Goal: Information Seeking & Learning: Learn about a topic

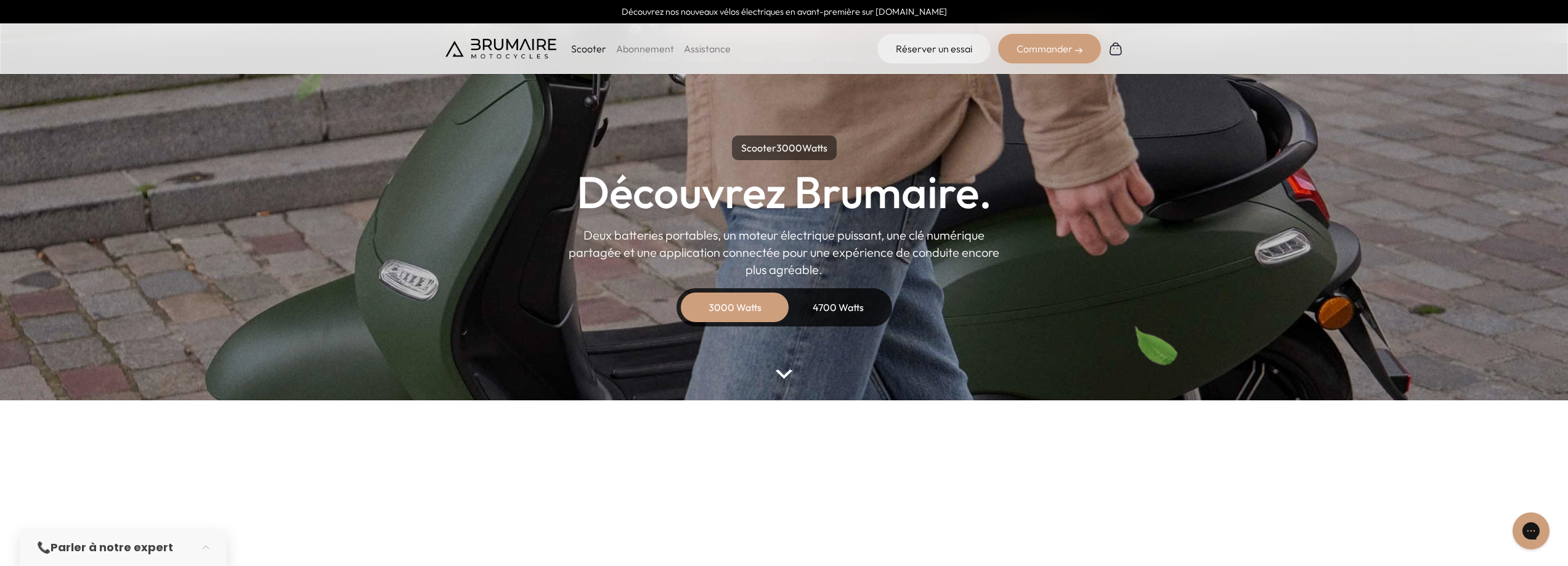
click at [786, 373] on img at bounding box center [784, 375] width 16 height 9
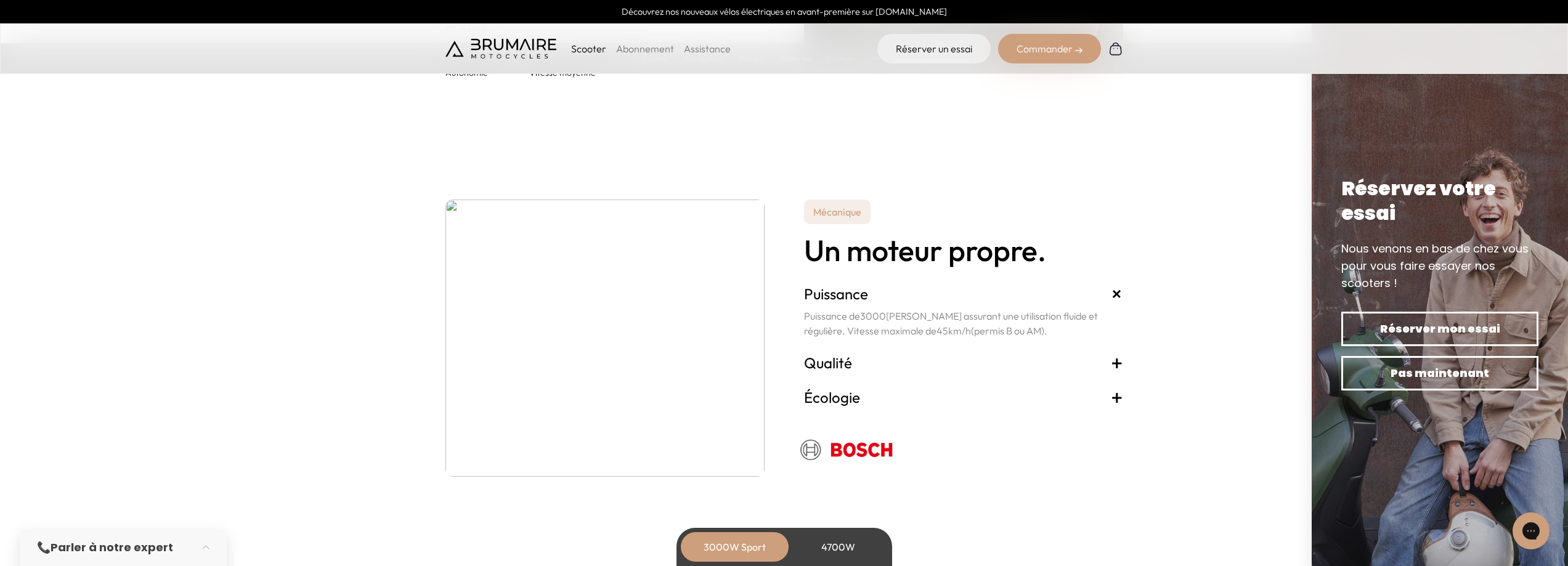
scroll to position [2064, 0]
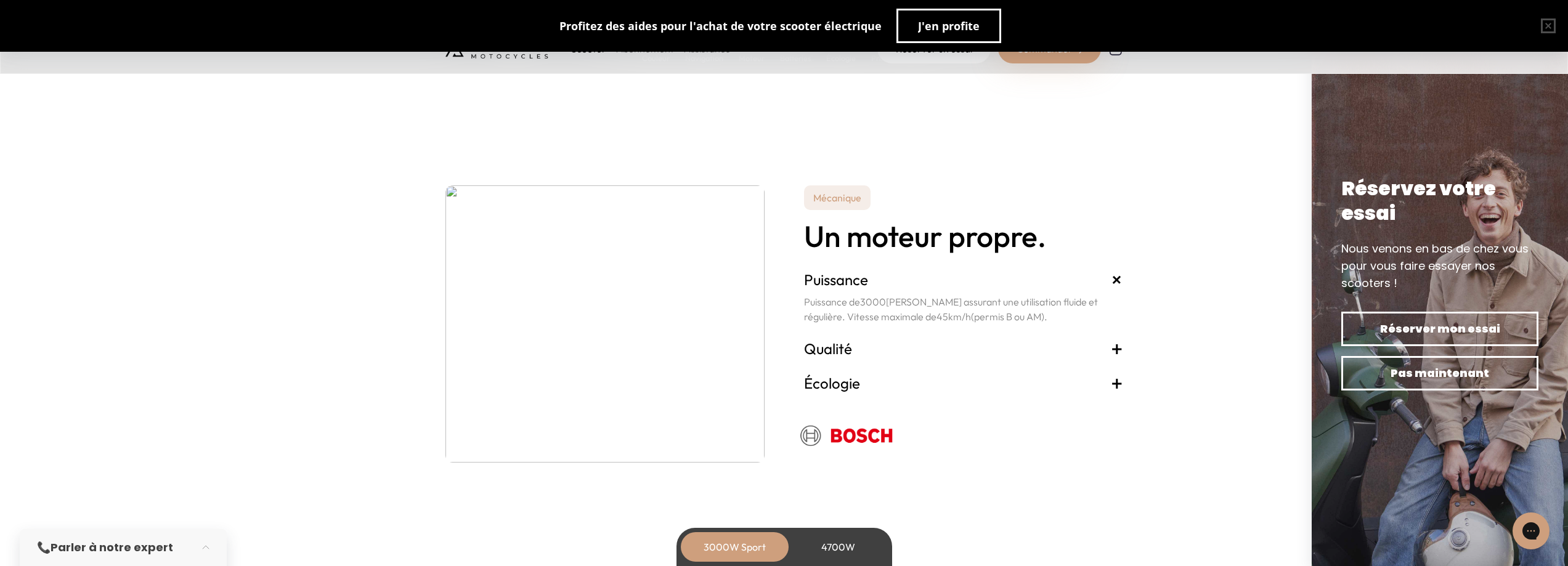
click at [1105, 351] on h3 "Qualité +" at bounding box center [963, 348] width 319 height 20
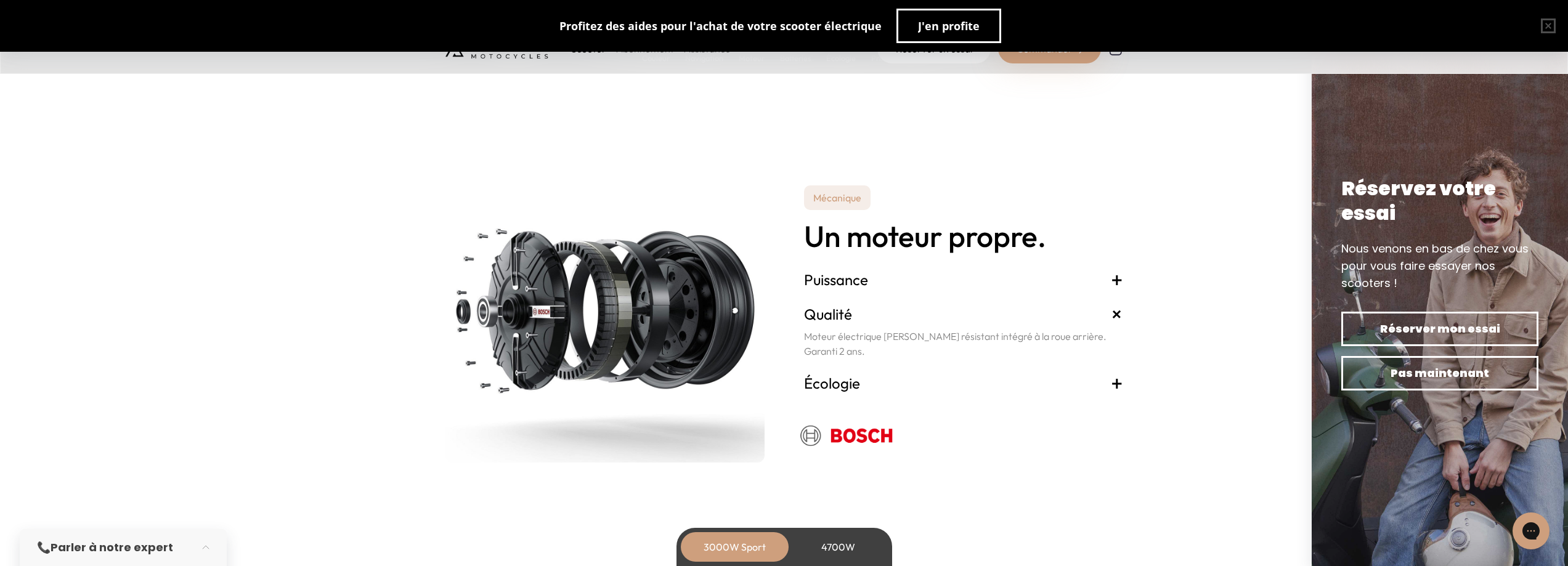
click at [1102, 380] on h3 "Écologie +" at bounding box center [963, 382] width 319 height 20
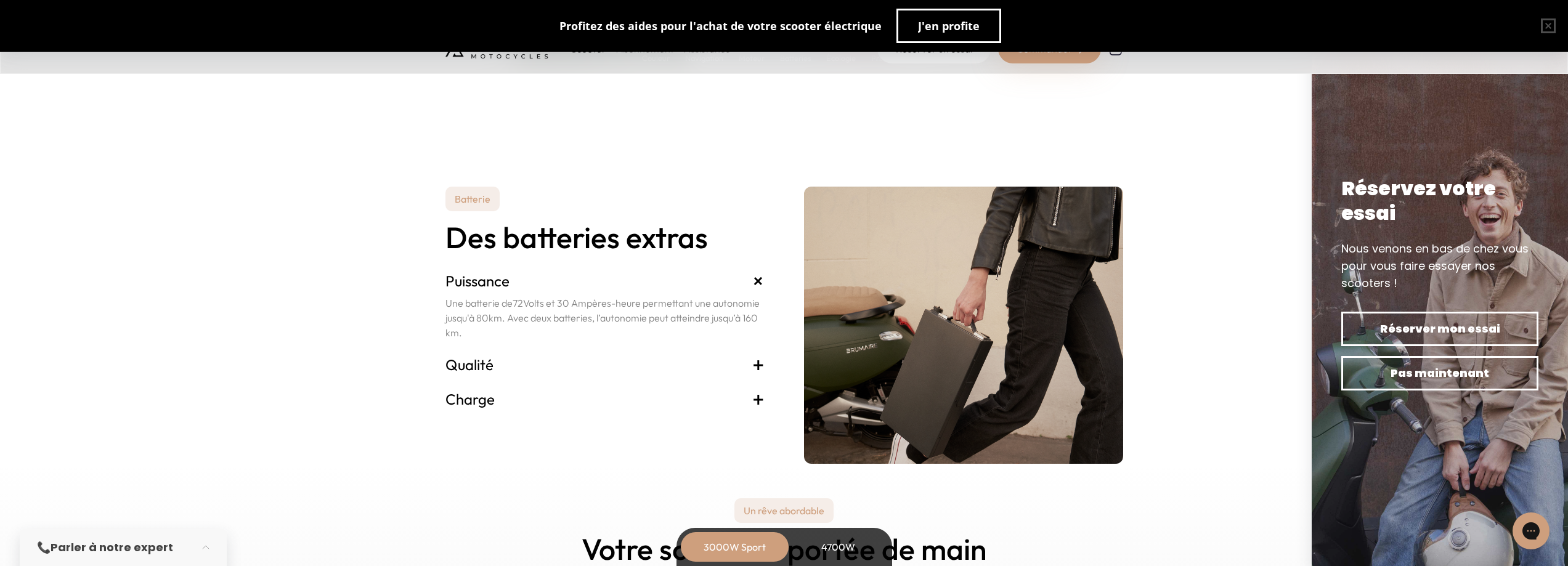
scroll to position [2495, 0]
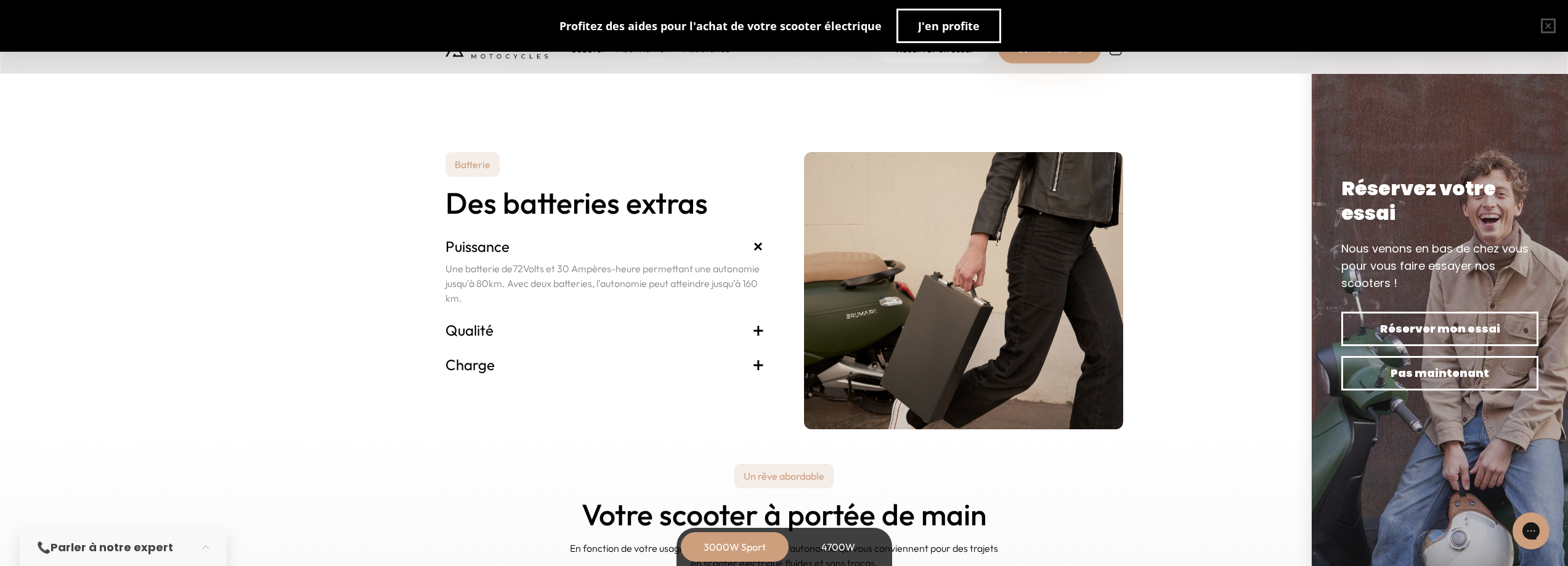
click at [743, 333] on h3 "Qualité +" at bounding box center [605, 330] width 319 height 20
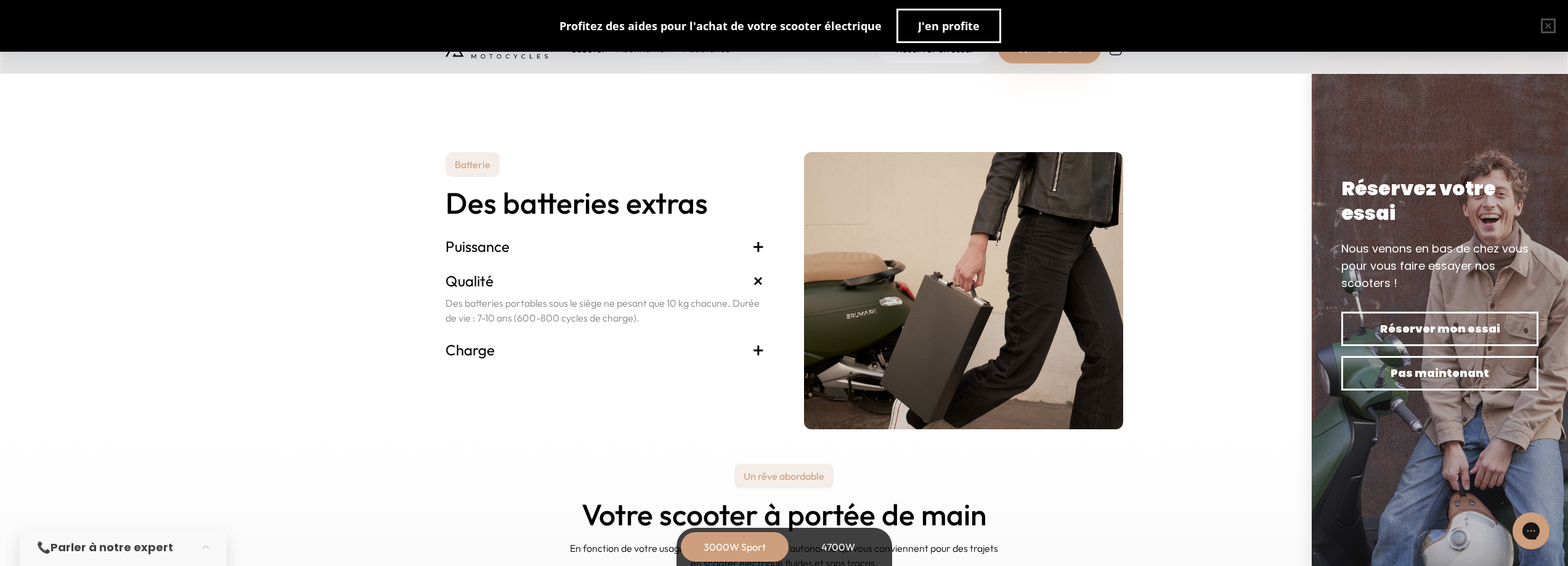
click at [744, 350] on h3 "Charge +" at bounding box center [605, 349] width 319 height 20
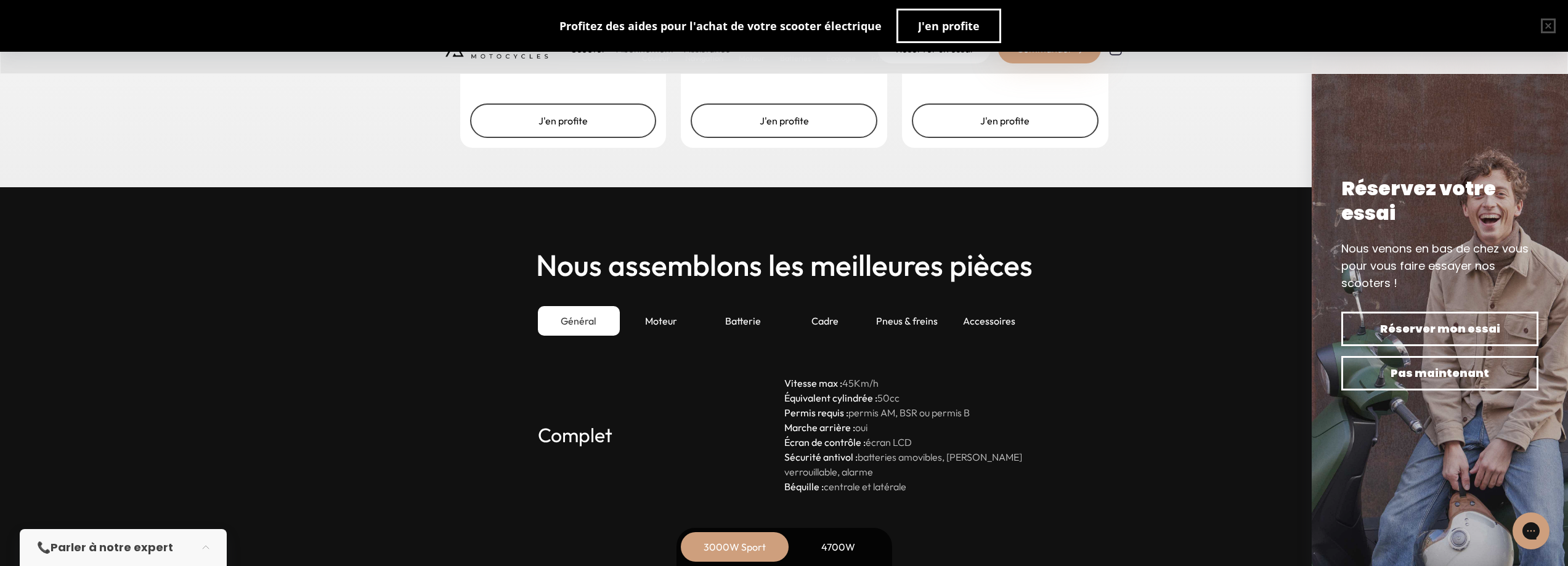
scroll to position [3297, 0]
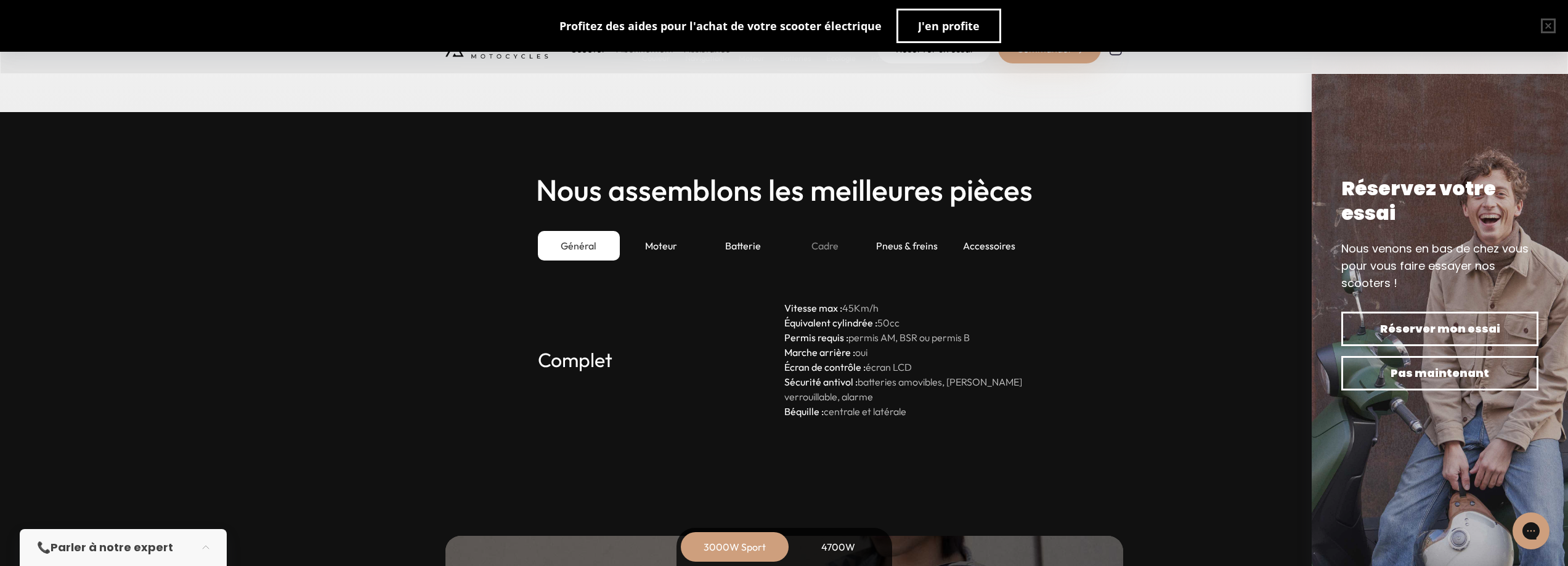
click at [829, 242] on div "Cadre" at bounding box center [825, 245] width 82 height 29
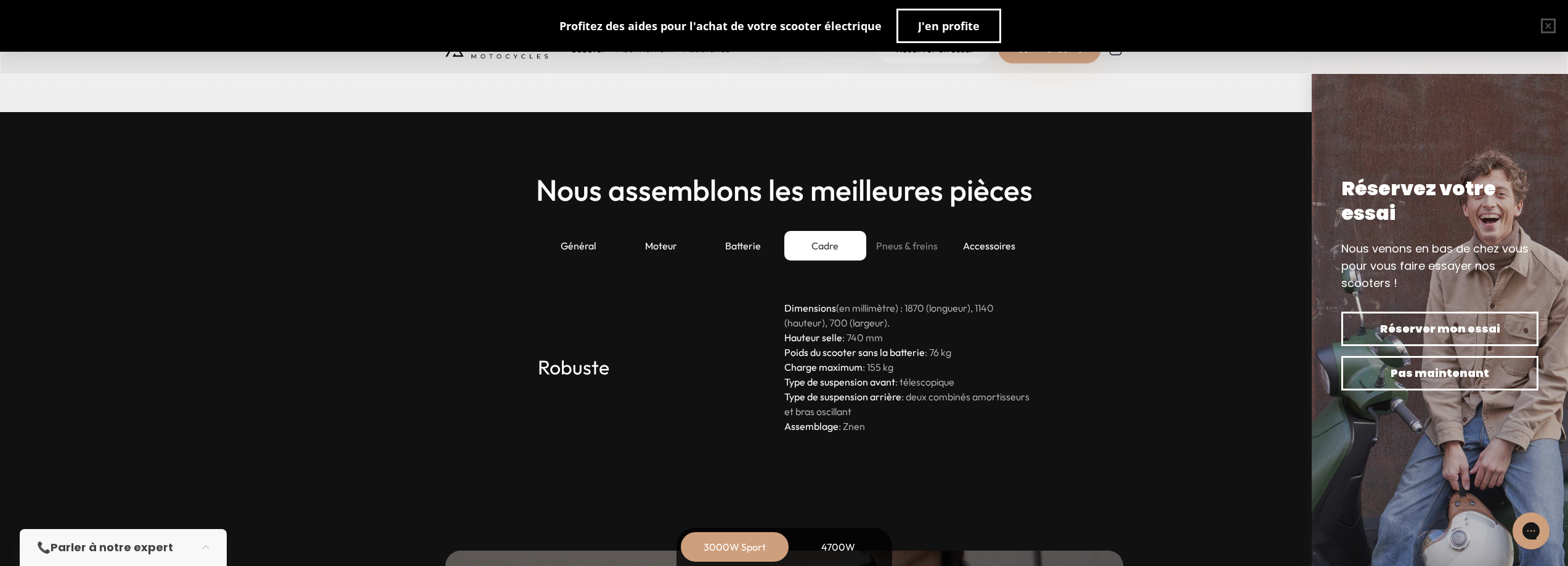
click at [894, 248] on div "Pneus & freins" at bounding box center [907, 245] width 82 height 29
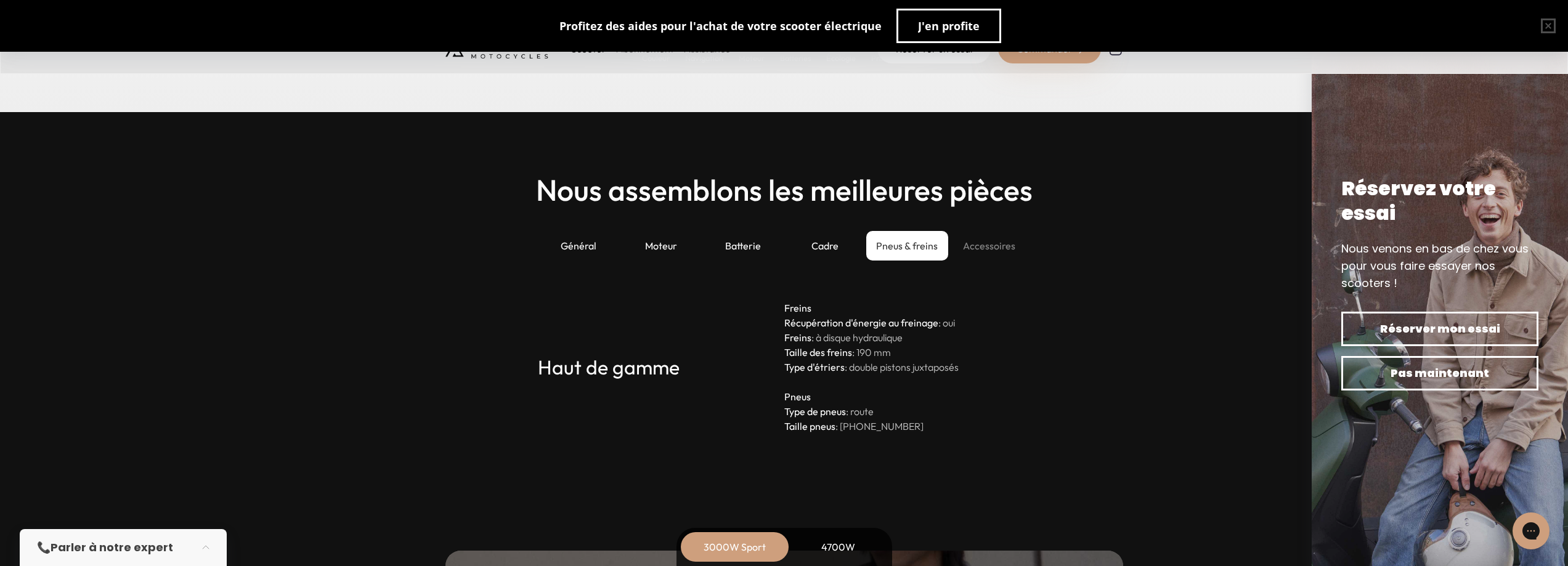
click at [975, 244] on div "Accessoires" at bounding box center [989, 245] width 82 height 29
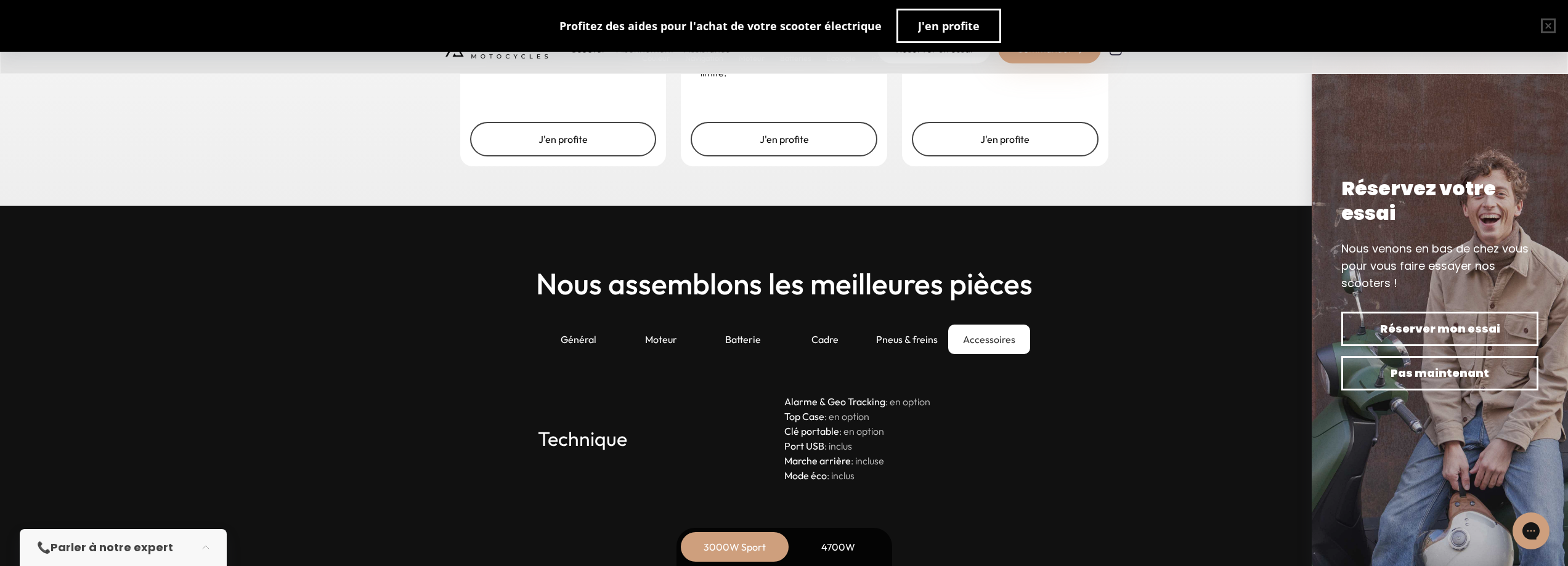
scroll to position [3173, 0]
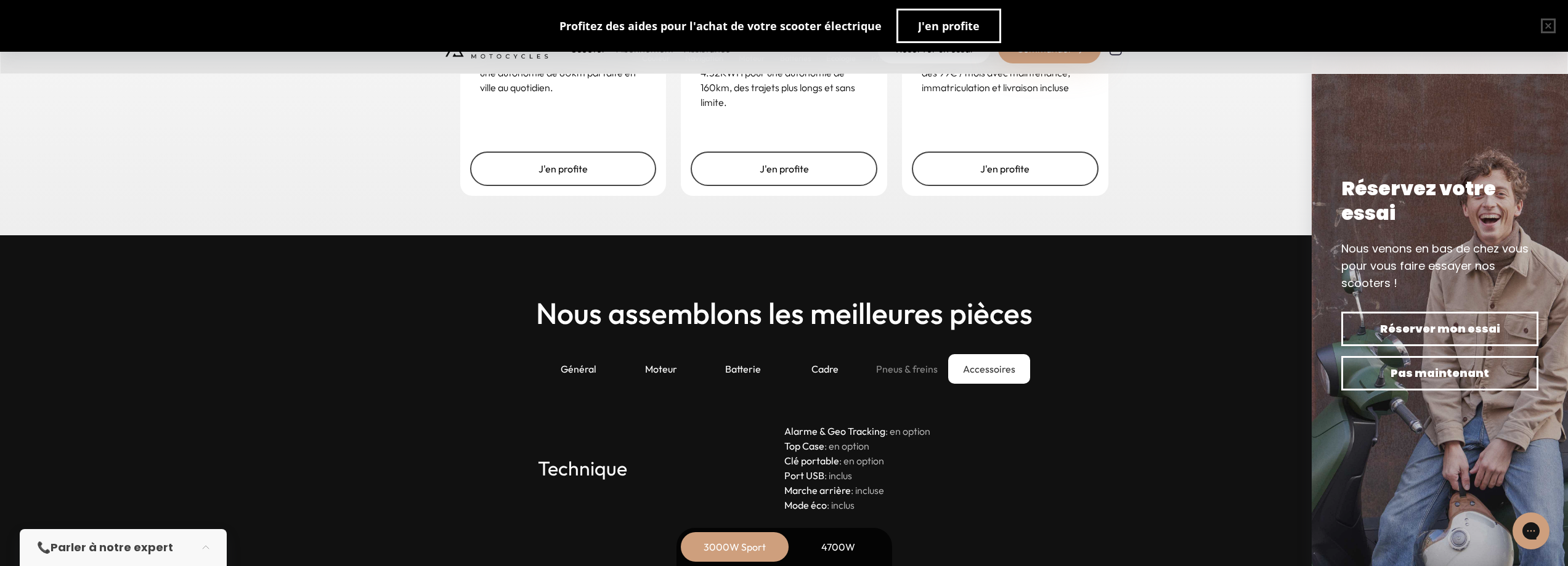
click at [899, 368] on div "Pneus & freins" at bounding box center [907, 368] width 82 height 29
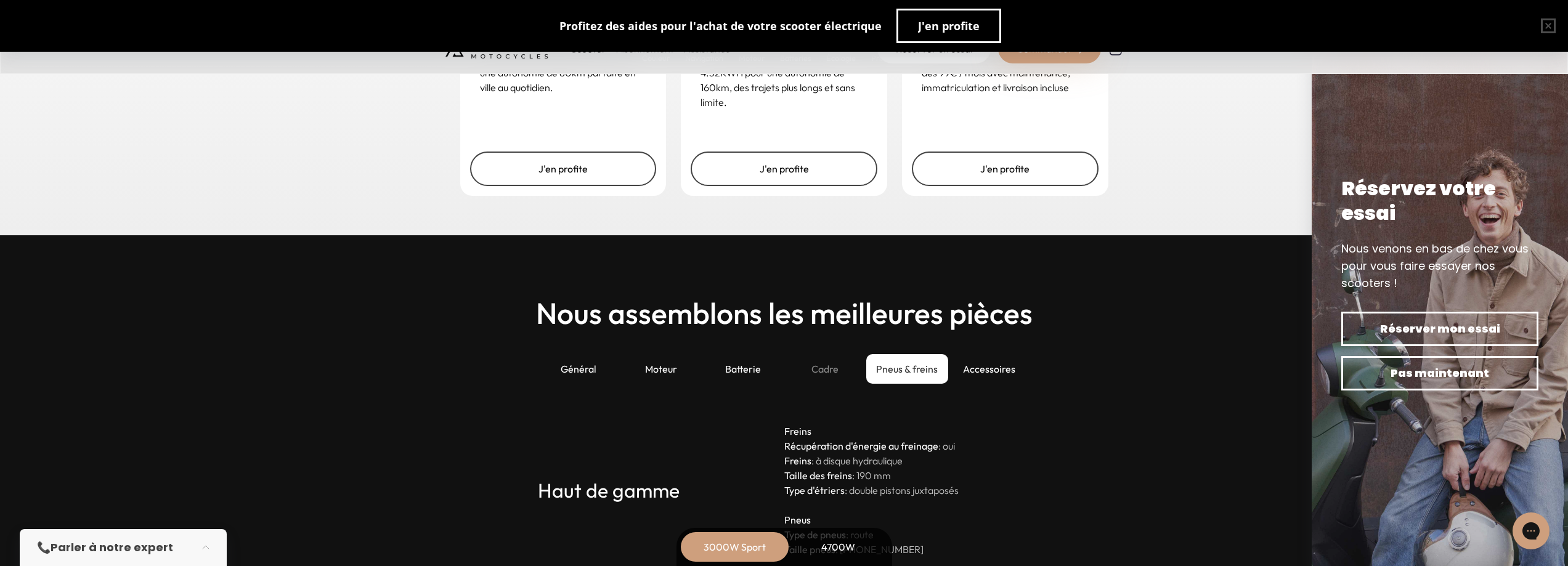
click at [834, 362] on div "Cadre" at bounding box center [825, 368] width 82 height 29
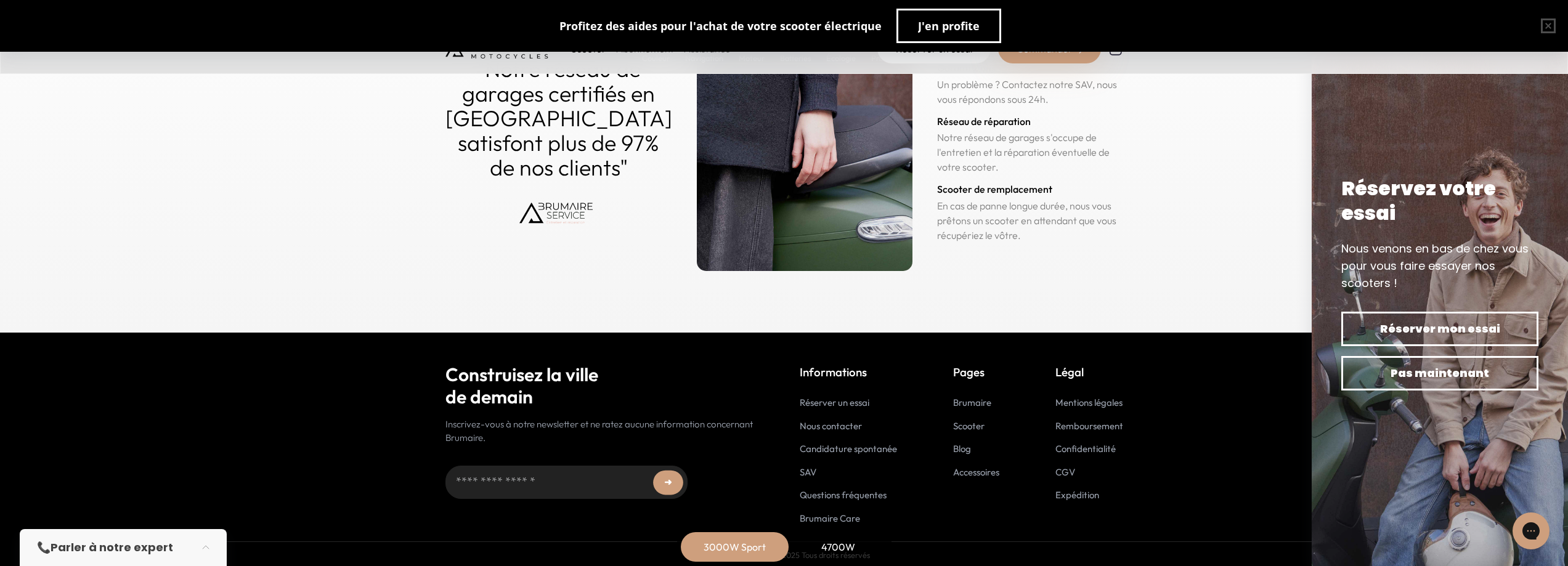
scroll to position [6086, 0]
